Goal: Task Accomplishment & Management: Manage account settings

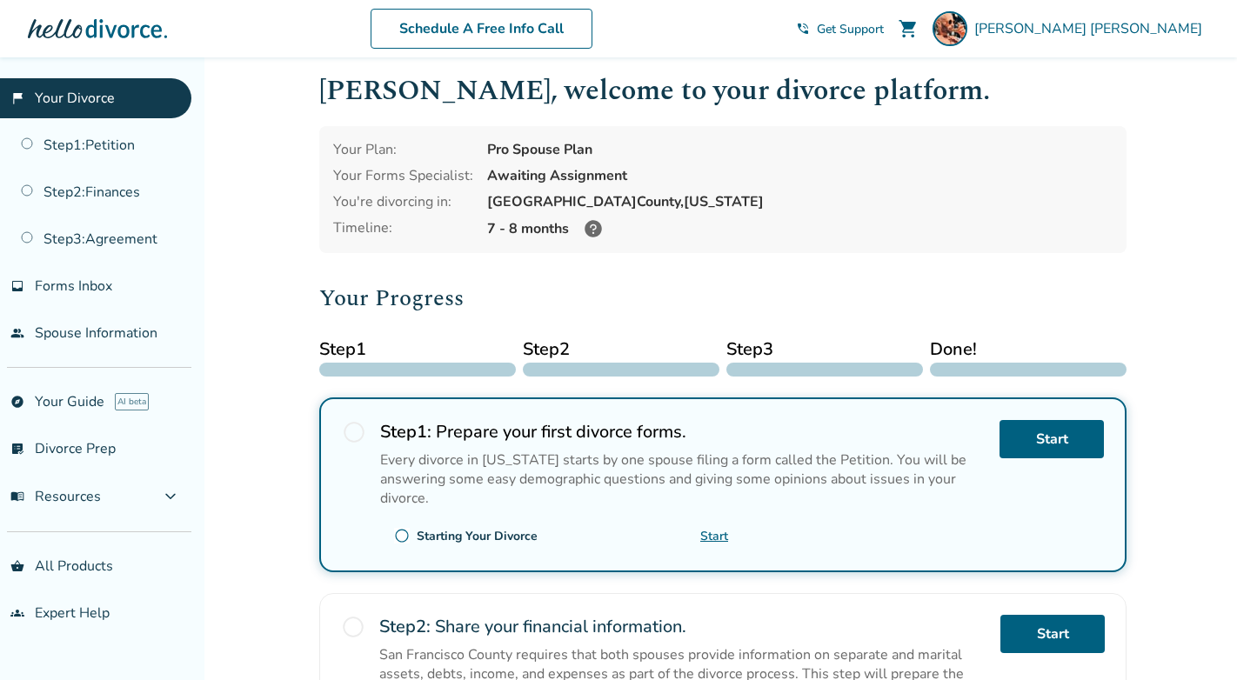
scroll to position [19, 0]
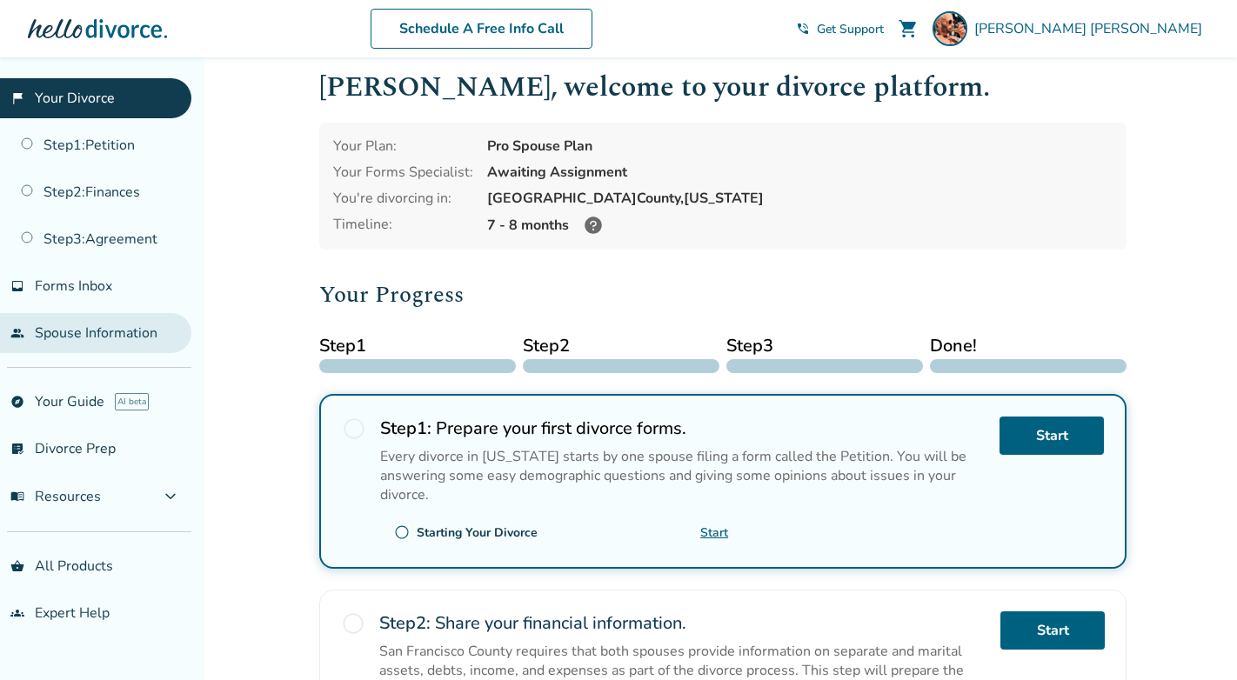
click at [96, 343] on link "people Spouse Information" at bounding box center [95, 333] width 191 height 40
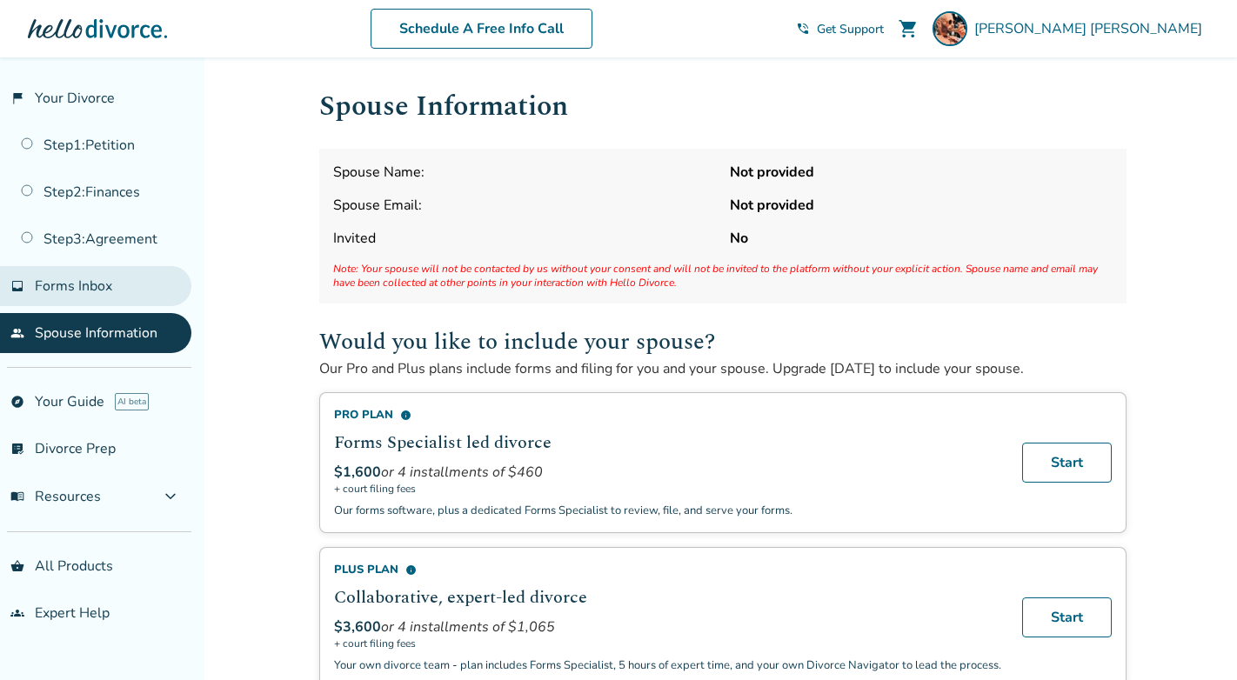
click at [67, 277] on span "Forms Inbox" at bounding box center [73, 286] width 77 height 19
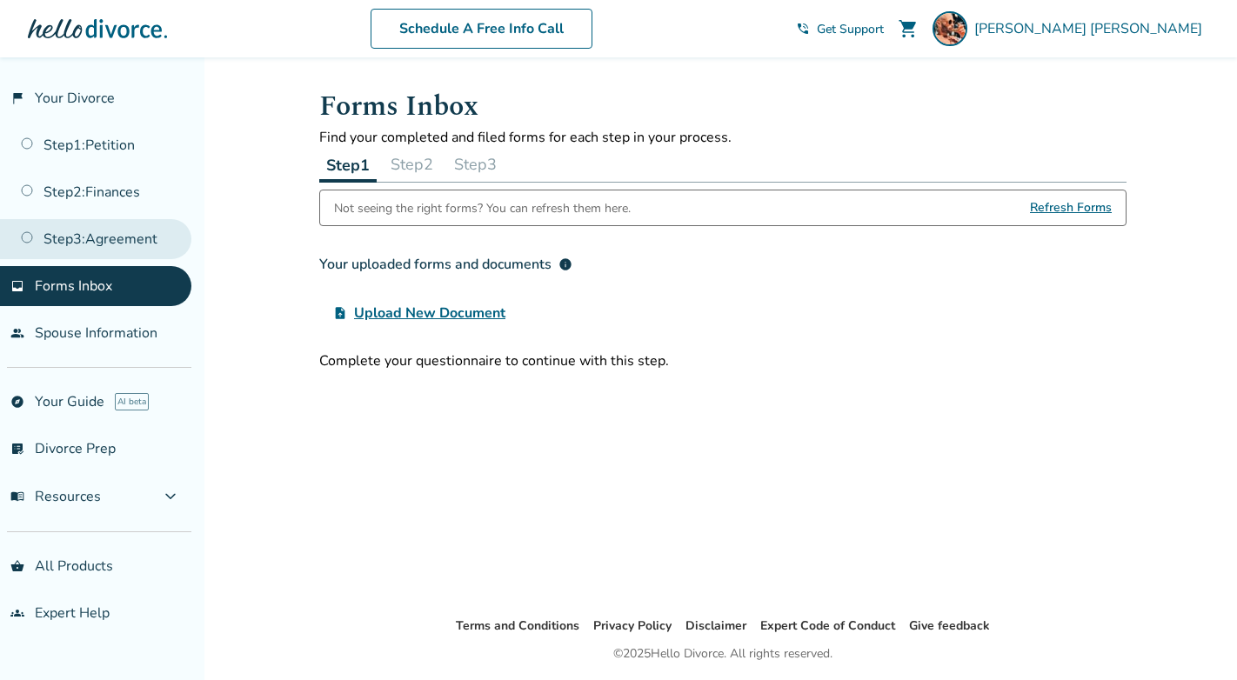
click at [83, 242] on link "Step 3 : Agreement" at bounding box center [95, 239] width 191 height 40
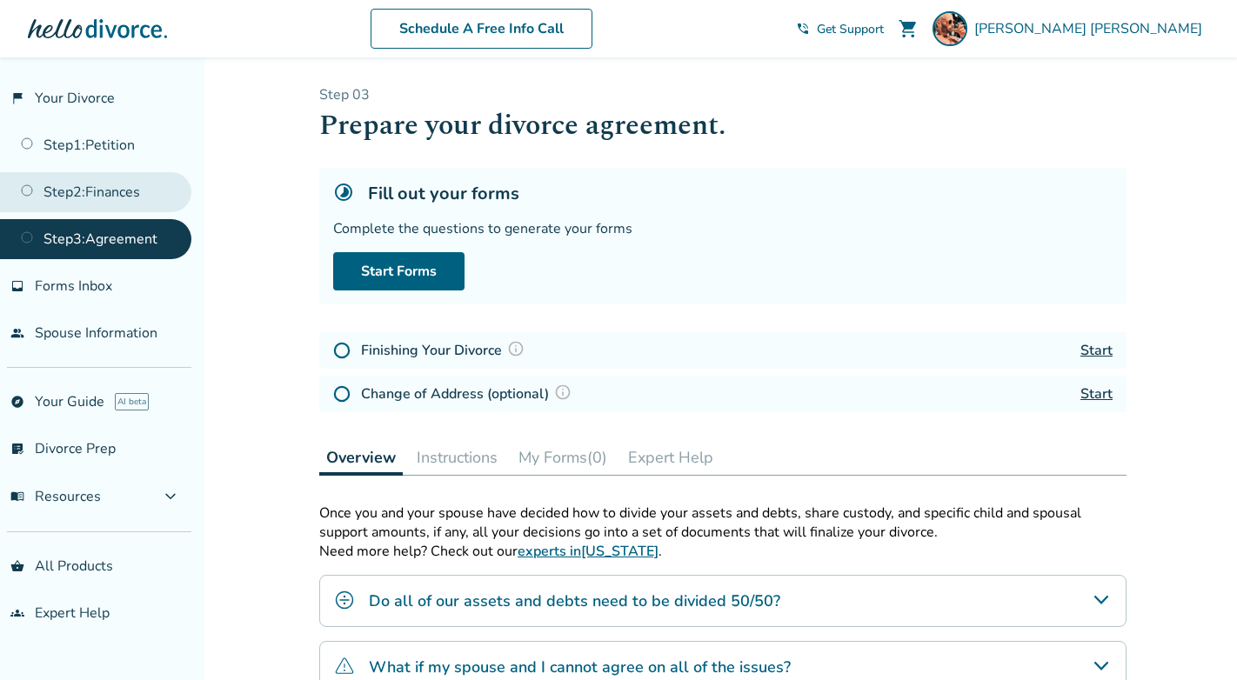
click at [100, 176] on link "Step 2 : Finances" at bounding box center [95, 192] width 191 height 40
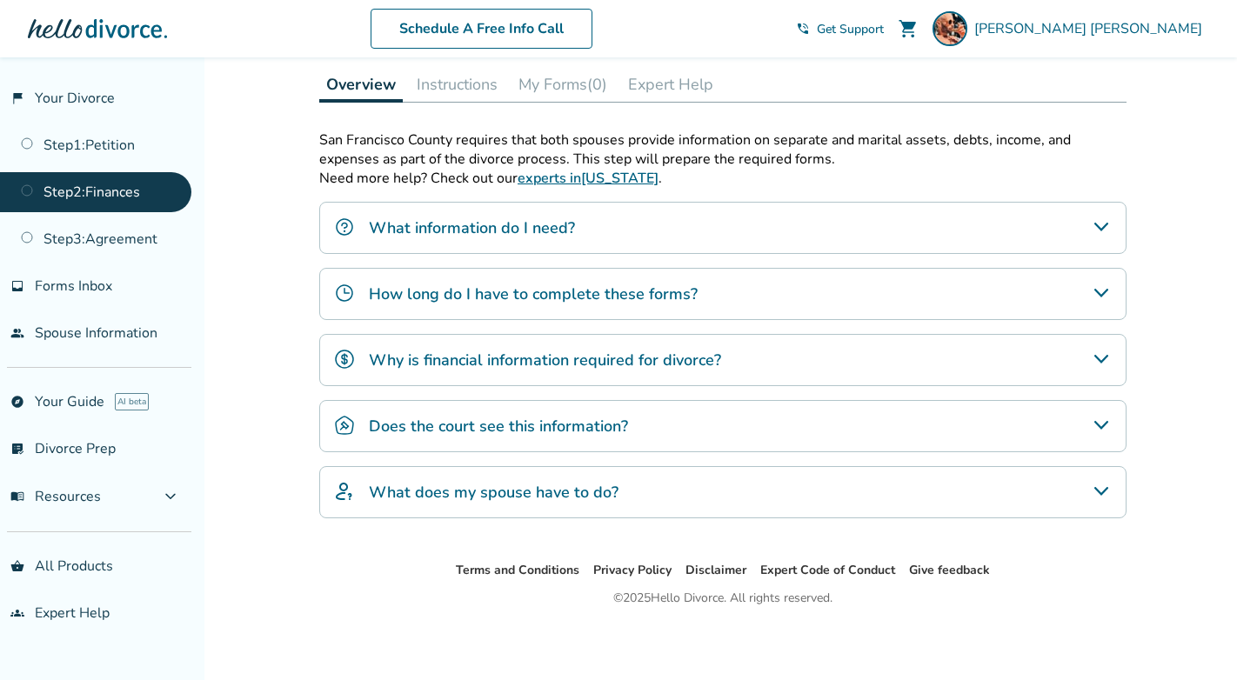
scroll to position [78, 0]
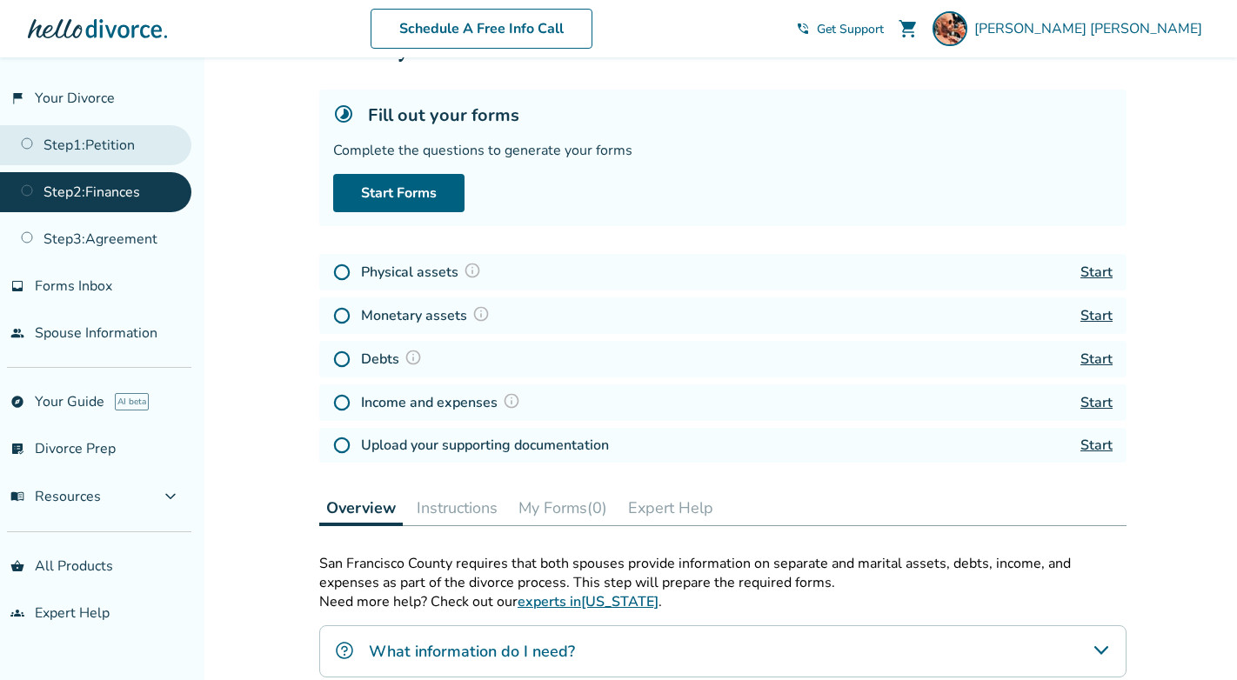
click at [106, 135] on link "Step 1 : Petition" at bounding box center [95, 145] width 191 height 40
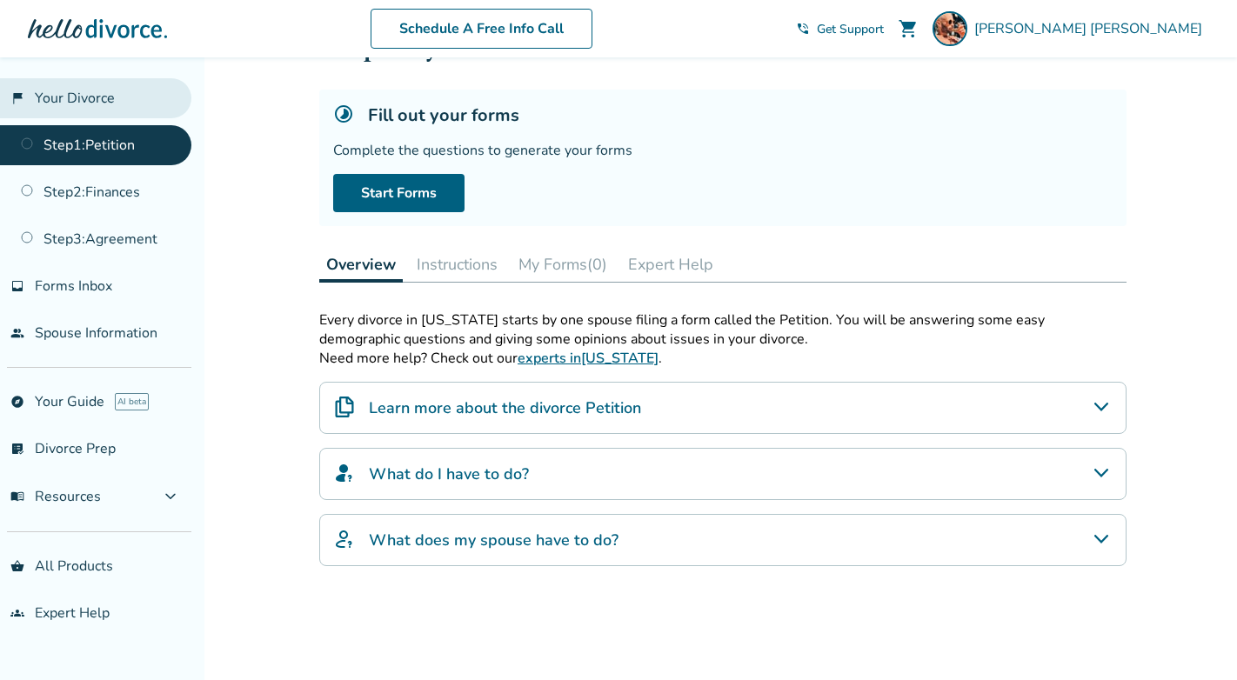
click at [44, 84] on link "flag_2 Your Divorce" at bounding box center [95, 98] width 191 height 40
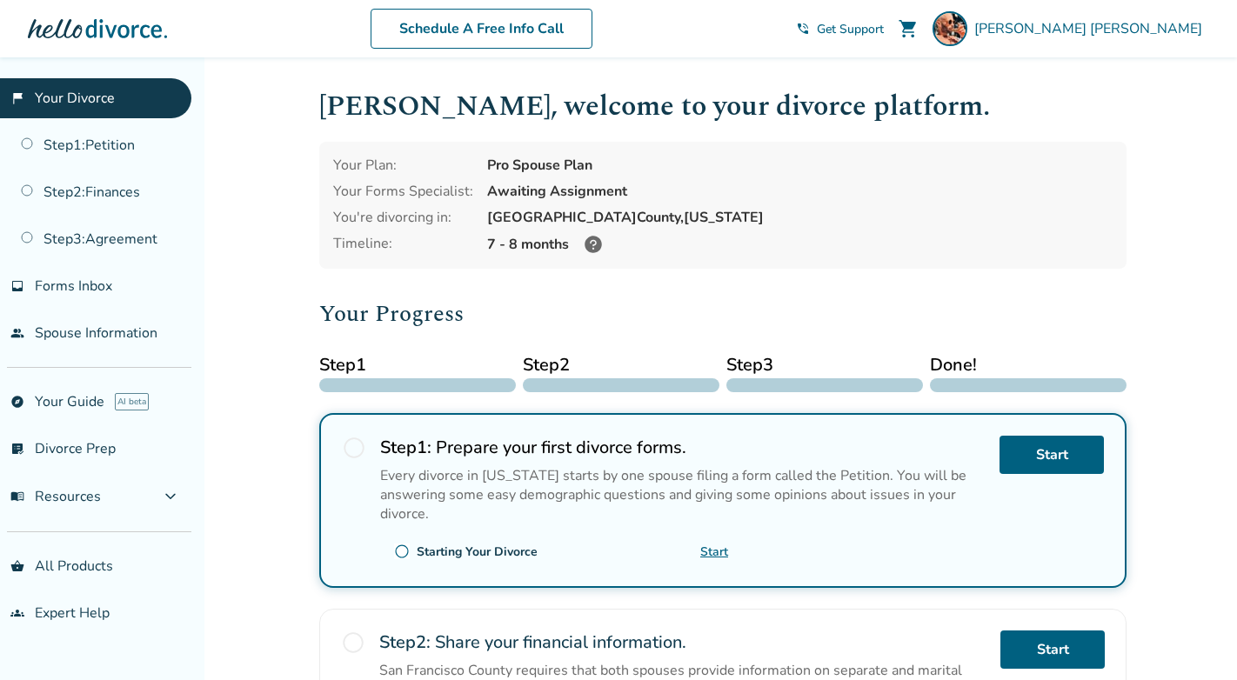
scroll to position [78, 0]
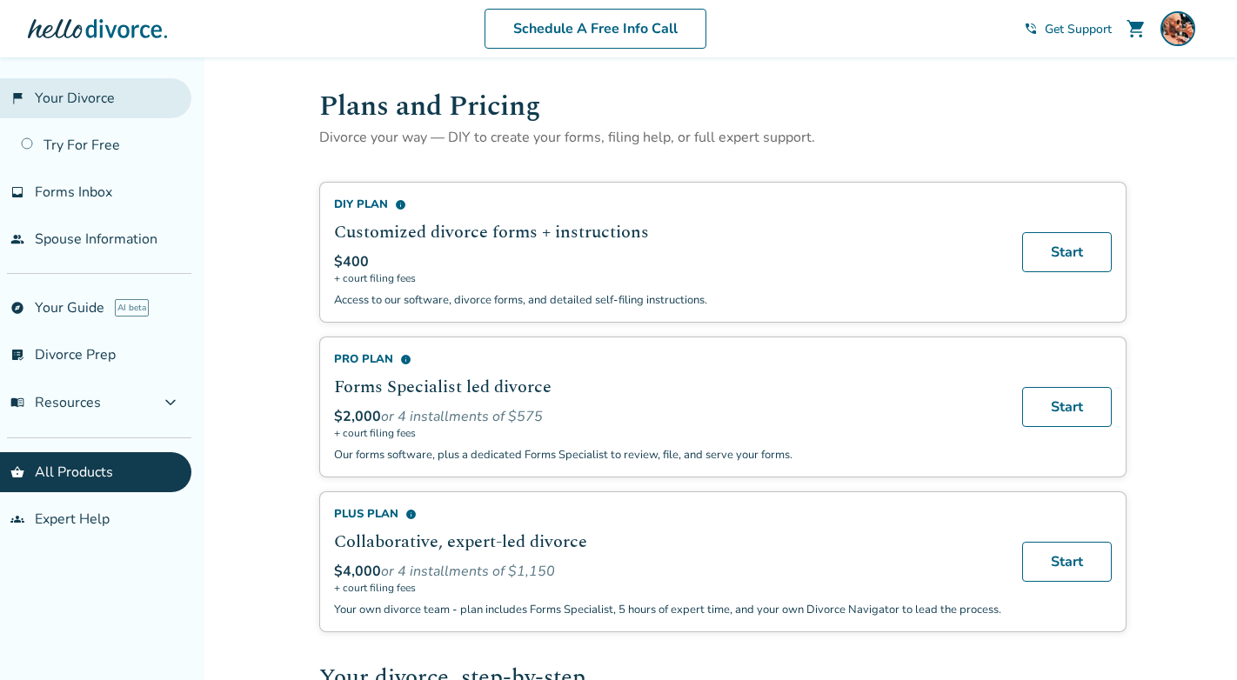
click at [110, 102] on link "flag_2 Your Divorce" at bounding box center [95, 98] width 191 height 40
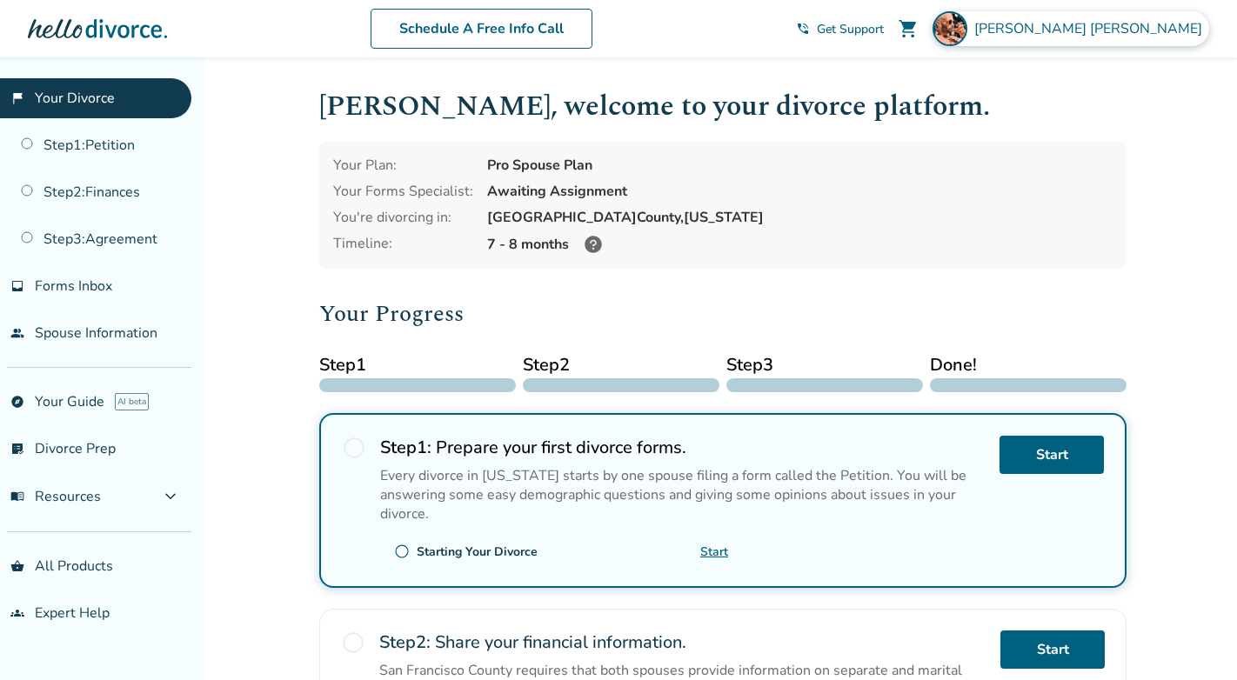
click at [1102, 23] on span "[PERSON_NAME]" at bounding box center [1091, 28] width 235 height 19
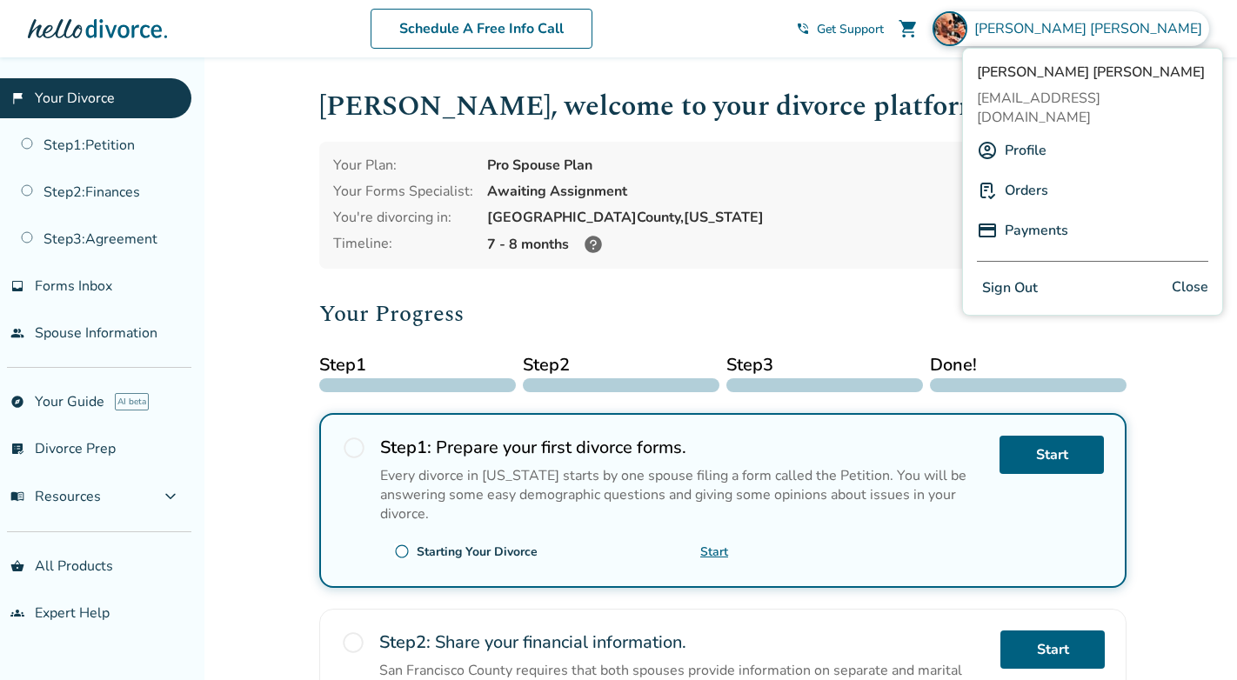
click at [1040, 134] on link "Profile" at bounding box center [1026, 150] width 42 height 33
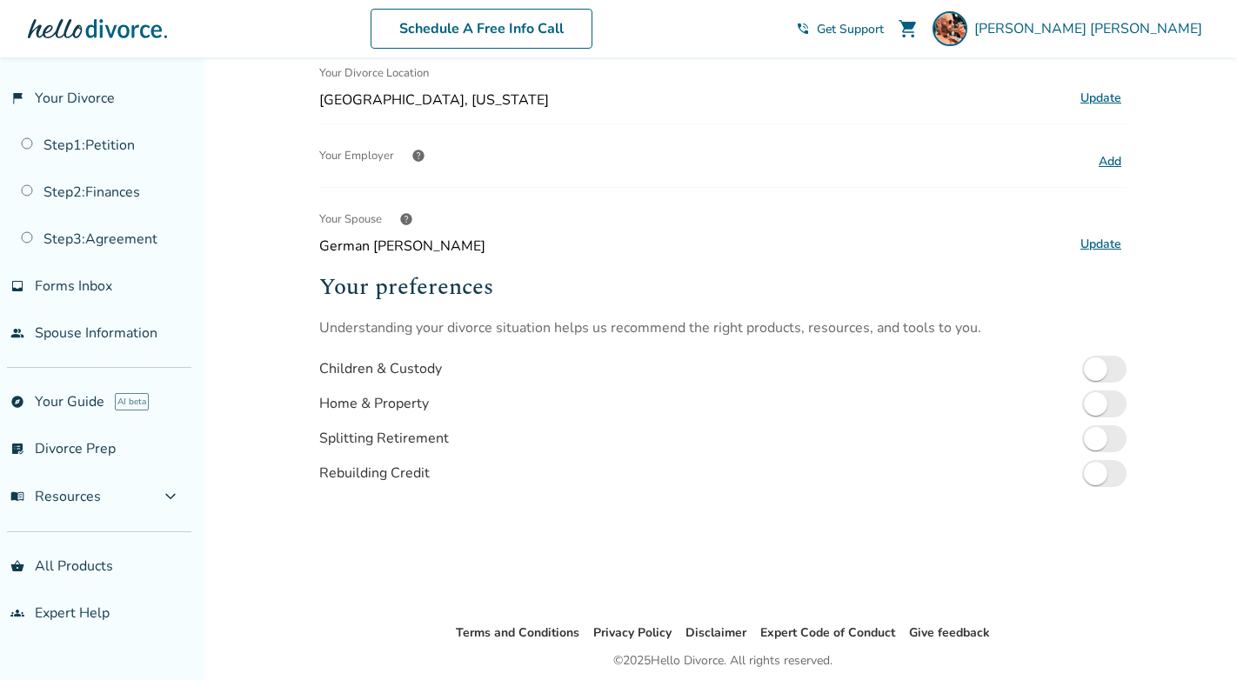
scroll to position [395, 0]
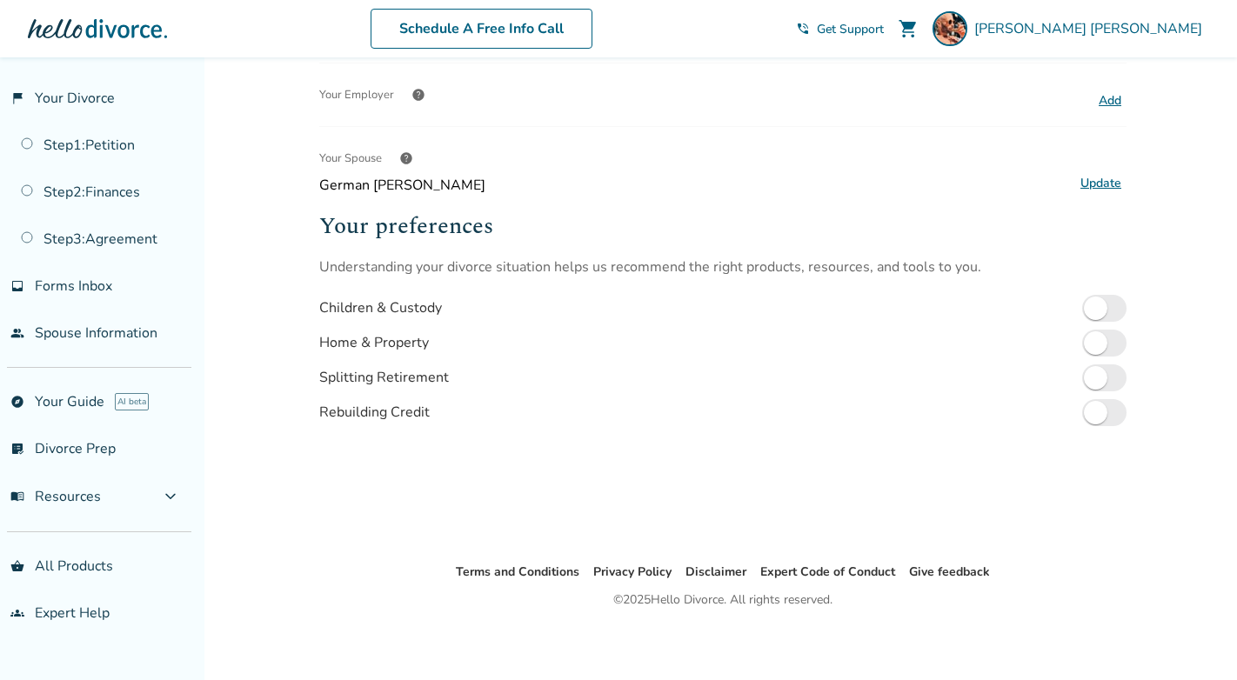
click at [68, 24] on div at bounding box center [97, 28] width 139 height 35
click at [100, 25] on div at bounding box center [97, 28] width 139 height 35
click at [374, 32] on div "Schedule A Free Info Call" at bounding box center [481, 29] width 629 height 40
